Goal: Task Accomplishment & Management: Use online tool/utility

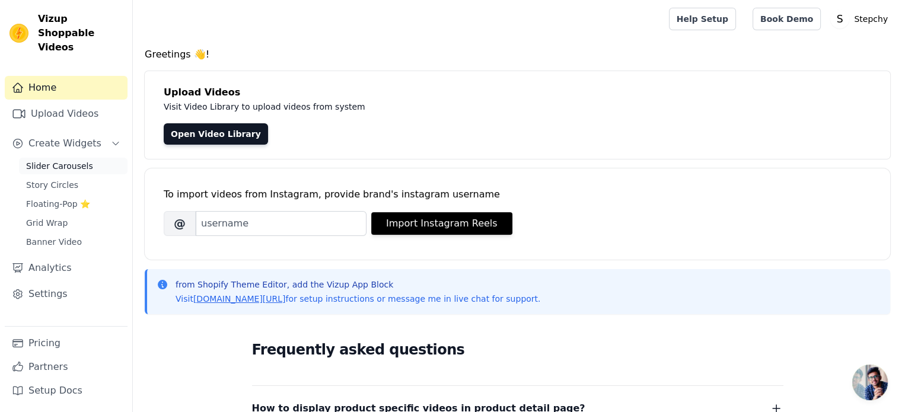
click at [65, 160] on span "Slider Carousels" at bounding box center [59, 166] width 67 height 12
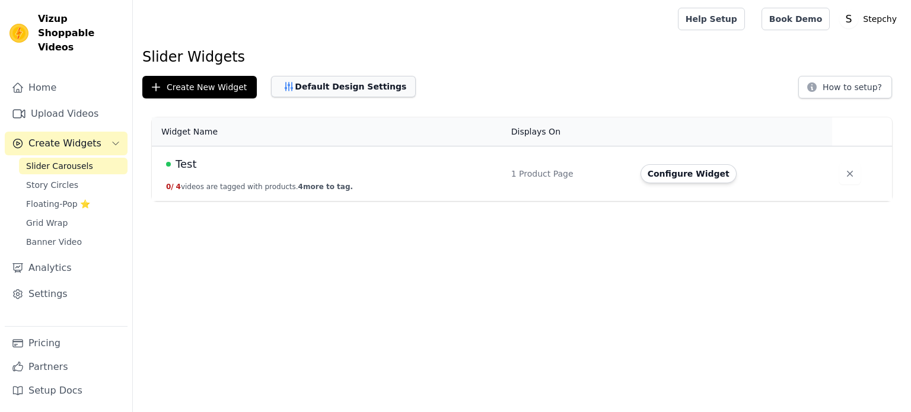
click at [336, 88] on button "Default Design Settings" at bounding box center [343, 86] width 145 height 21
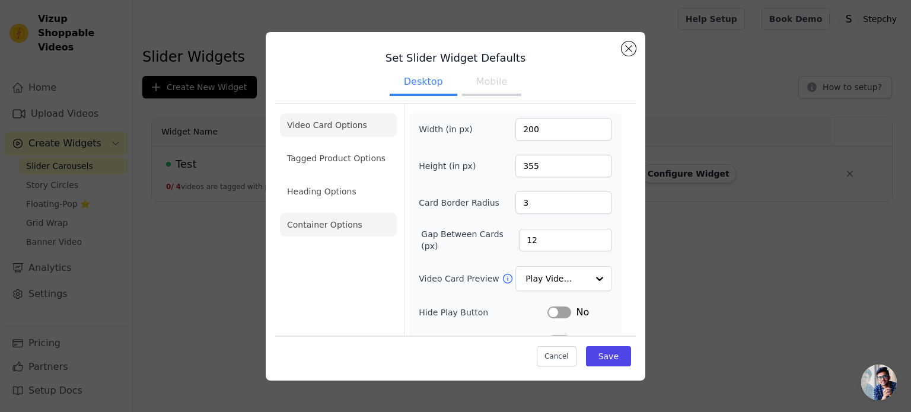
click at [339, 224] on li "Container Options" at bounding box center [338, 225] width 117 height 24
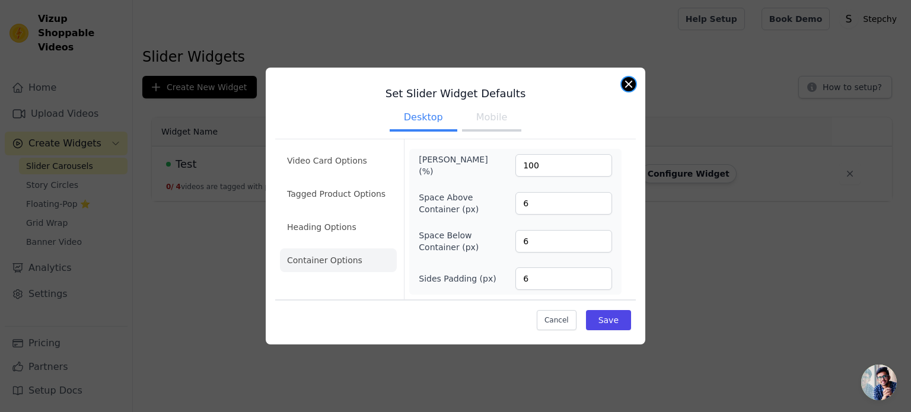
click at [630, 84] on button "Close modal" at bounding box center [629, 84] width 14 height 14
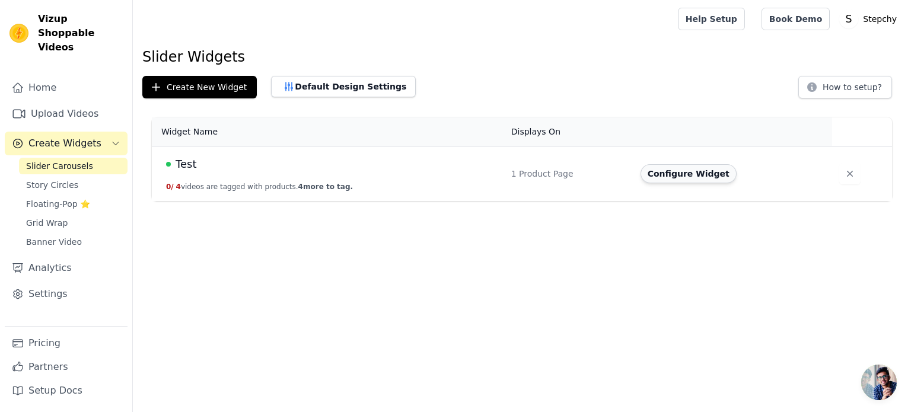
click at [697, 178] on button "Configure Widget" at bounding box center [688, 173] width 96 height 19
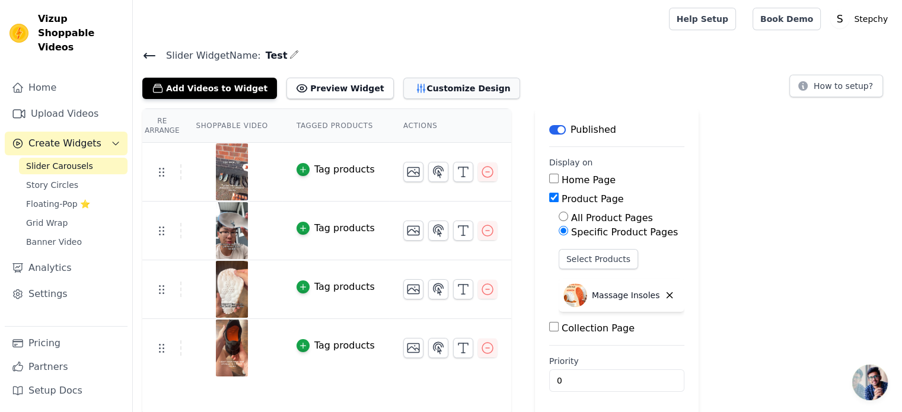
click at [442, 95] on button "Customize Design" at bounding box center [461, 88] width 117 height 21
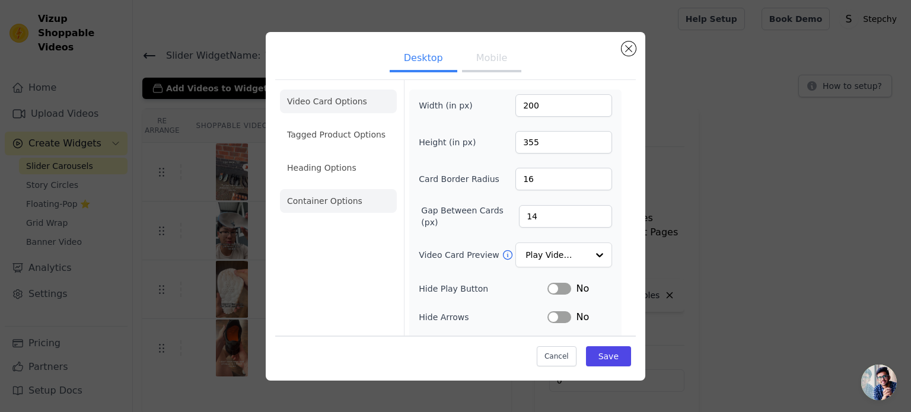
click at [320, 199] on li "Container Options" at bounding box center [338, 201] width 117 height 24
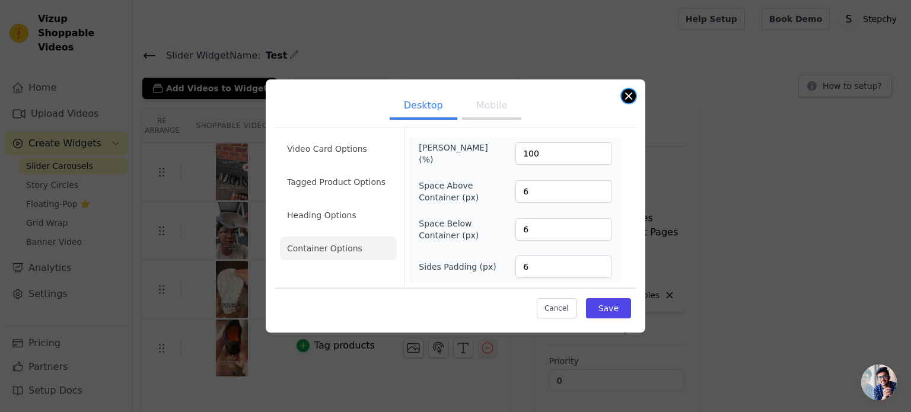
click at [633, 98] on button "Close modal" at bounding box center [629, 96] width 14 height 14
